Goal: Task Accomplishment & Management: Manage account settings

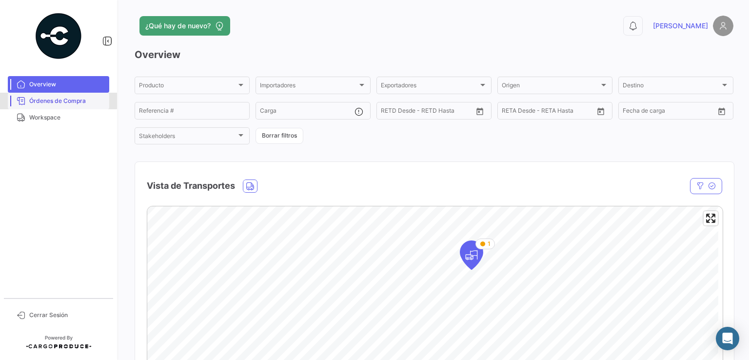
click at [45, 99] on span "Órdenes de Compra" at bounding box center [67, 101] width 76 height 9
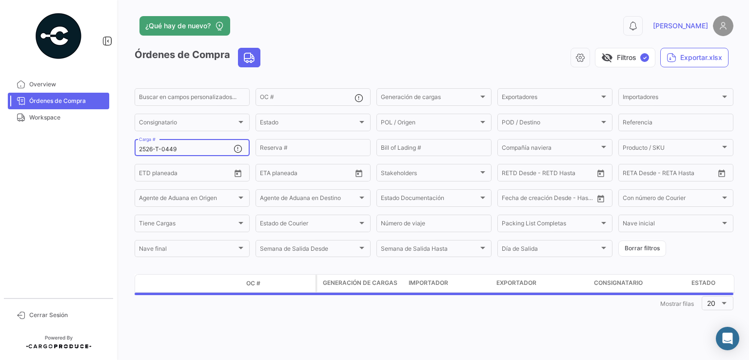
drag, startPoint x: 191, startPoint y: 152, endPoint x: 120, endPoint y: 153, distance: 70.7
click at [121, 153] on div "¿Qué hay de nuevo? 0 [PERSON_NAME] de Compra visibility_off Filtros ✓ Exportar.…" at bounding box center [434, 180] width 630 height 360
paste input "57"
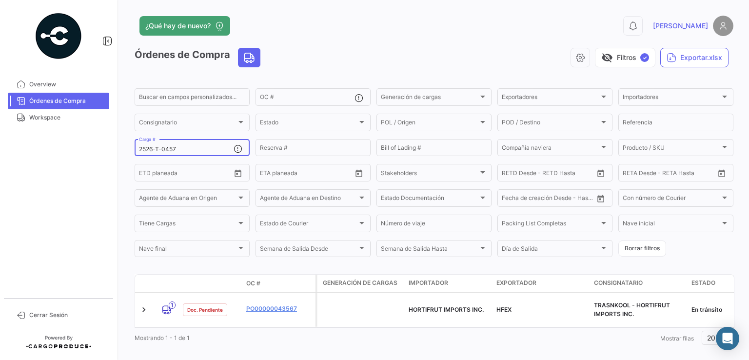
type input "2526-T-0457"
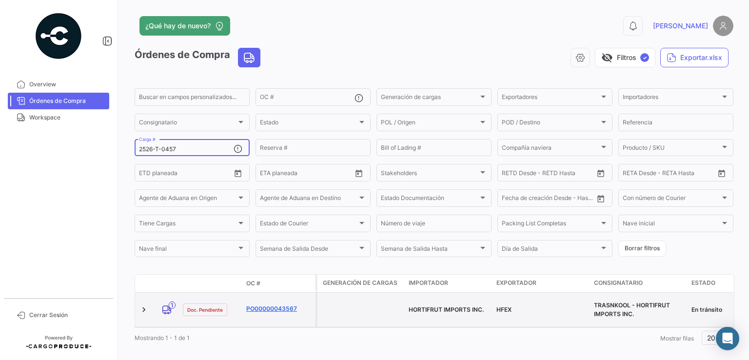
click at [280, 304] on link "PO00000043567" at bounding box center [278, 308] width 65 height 9
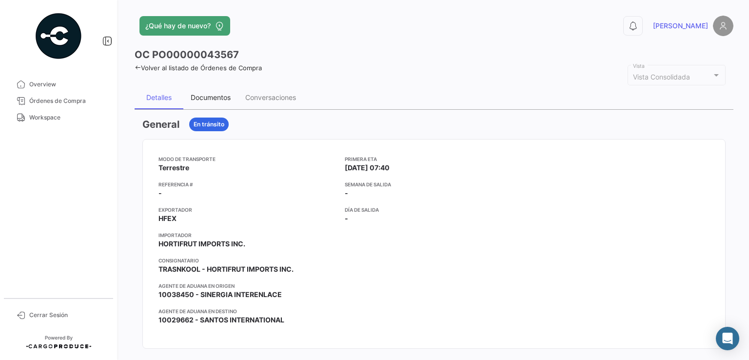
click at [207, 103] on div "Documentos" at bounding box center [210, 97] width 55 height 23
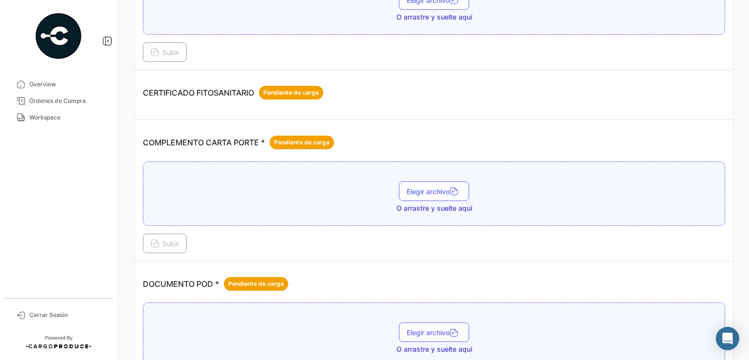
scroll to position [195, 0]
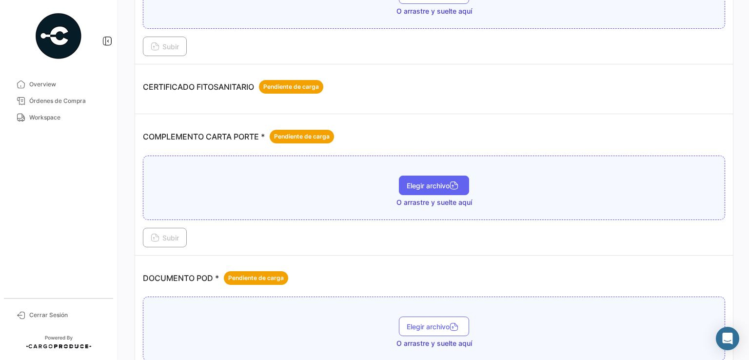
click at [436, 184] on span "Elegir archivo" at bounding box center [434, 185] width 55 height 8
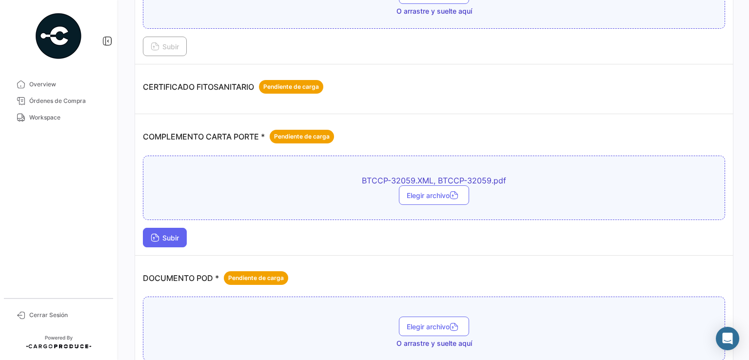
click at [186, 242] on button "Subir" at bounding box center [165, 237] width 44 height 19
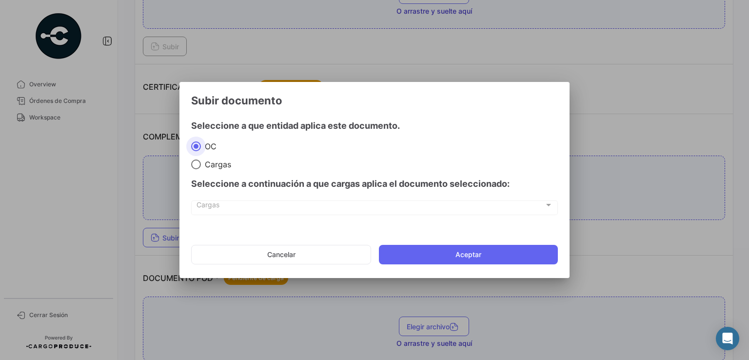
click at [213, 166] on span "Cargas" at bounding box center [216, 164] width 30 height 10
click at [201, 166] on input "Cargas" at bounding box center [196, 164] width 10 height 10
radio input "true"
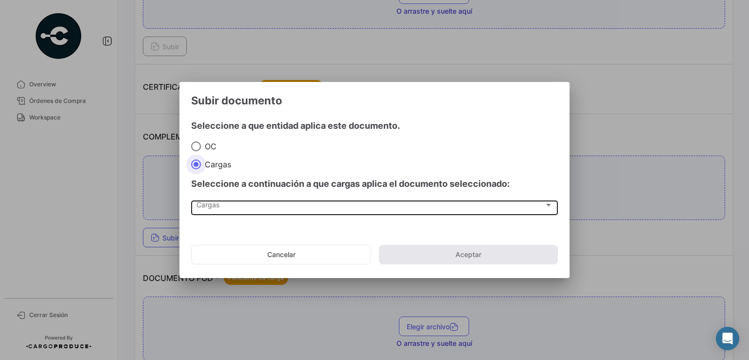
click at [228, 203] on div "Cargas" at bounding box center [370, 207] width 348 height 8
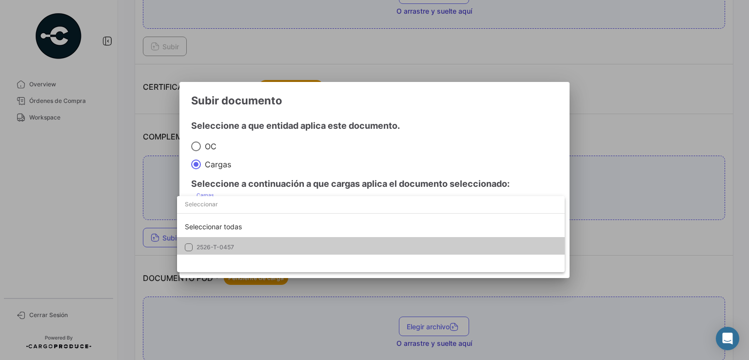
click at [226, 245] on span "2526-T-0457" at bounding box center [215, 246] width 38 height 7
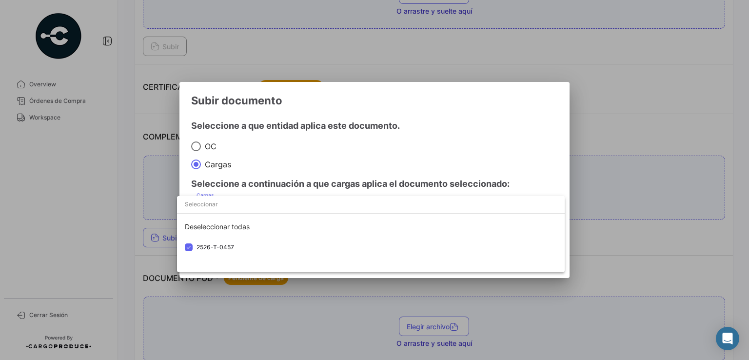
click at [519, 153] on div at bounding box center [374, 180] width 749 height 360
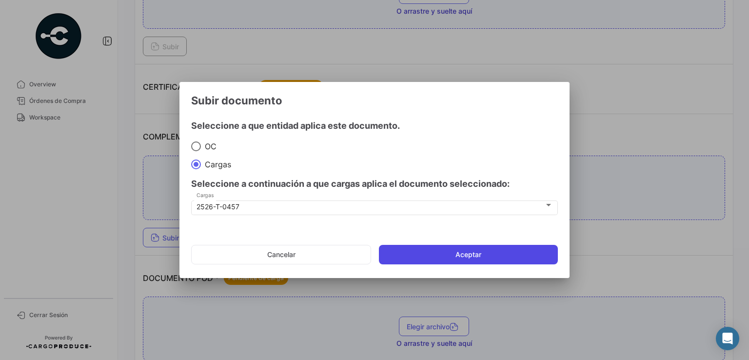
click at [462, 257] on button "Aceptar" at bounding box center [468, 254] width 179 height 19
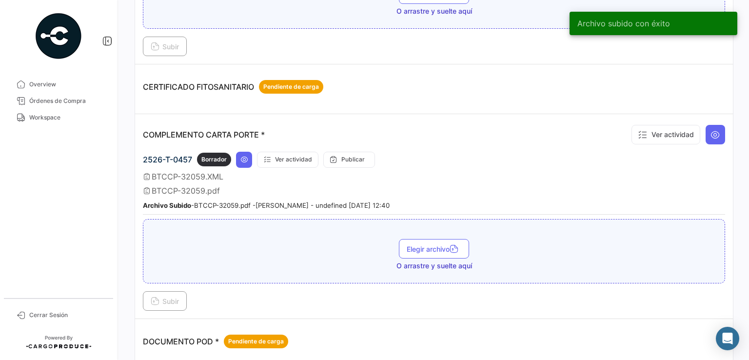
click at [436, 291] on div "Subir" at bounding box center [434, 300] width 582 height 19
